Goal: Information Seeking & Learning: Learn about a topic

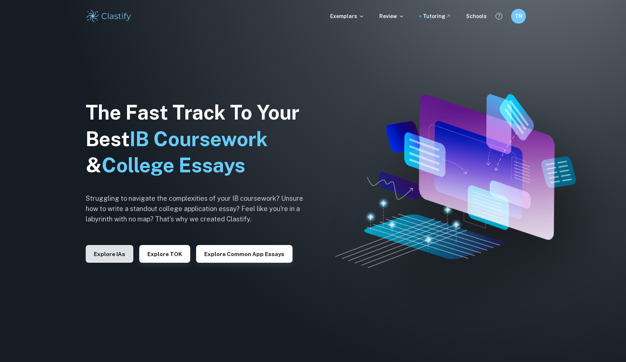
click at [111, 261] on button "Explore IAs" at bounding box center [110, 254] width 48 height 18
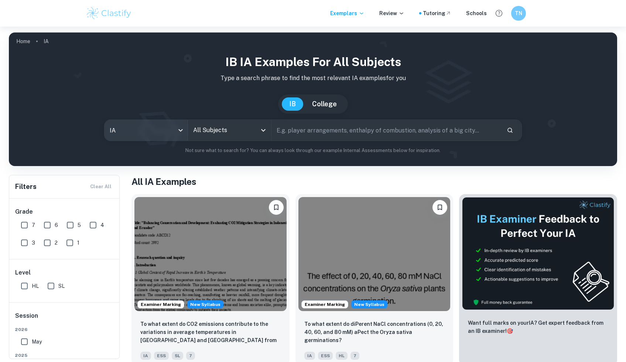
click at [125, 130] on body "We value your privacy We use cookies to enhance your browsing experience, serve…" at bounding box center [313, 208] width 626 height 362
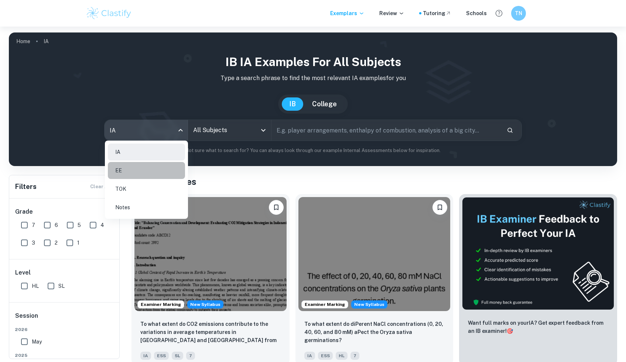
click at [127, 174] on li "EE" at bounding box center [146, 170] width 77 height 17
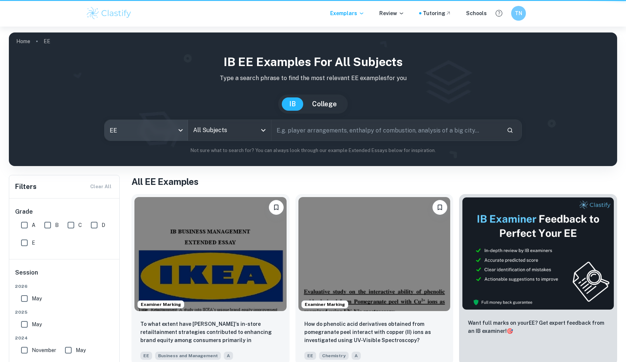
type input "ee"
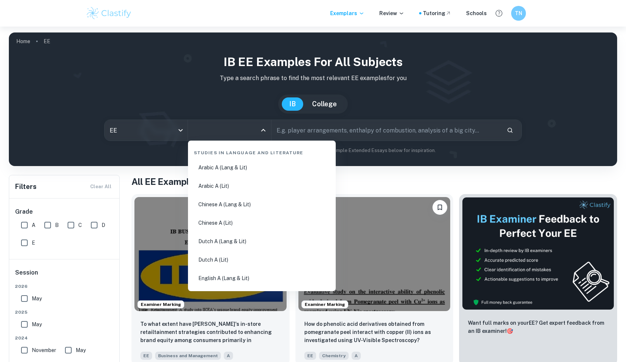
click at [217, 129] on input "All Subjects" at bounding box center [223, 130] width 65 height 14
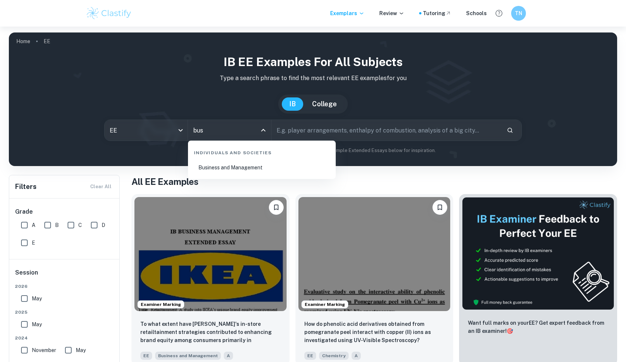
click at [233, 172] on li "Business and Management" at bounding box center [262, 167] width 142 height 17
type input "Business and Management"
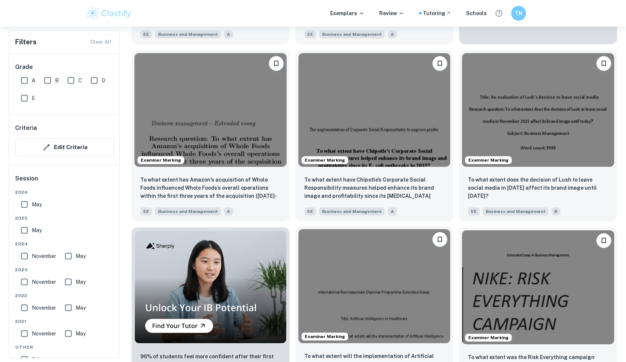
scroll to position [388, 0]
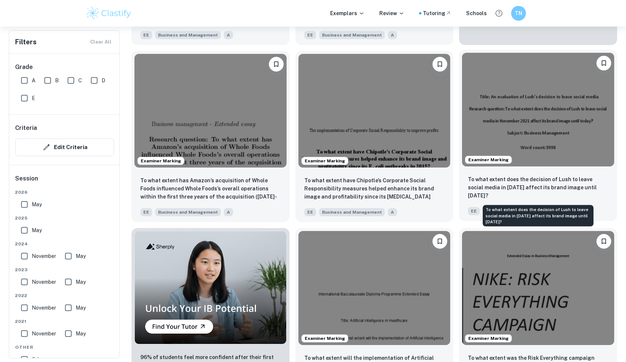
click at [485, 194] on p "To what extent does the decision of Lush to leave social media in [DATE] affect…" at bounding box center [538, 188] width 140 height 24
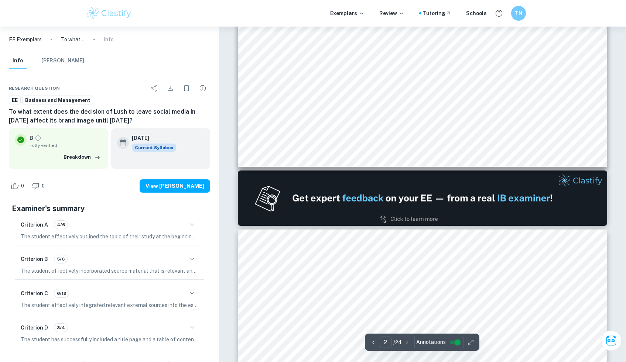
type input "1"
